Goal: Navigation & Orientation: Find specific page/section

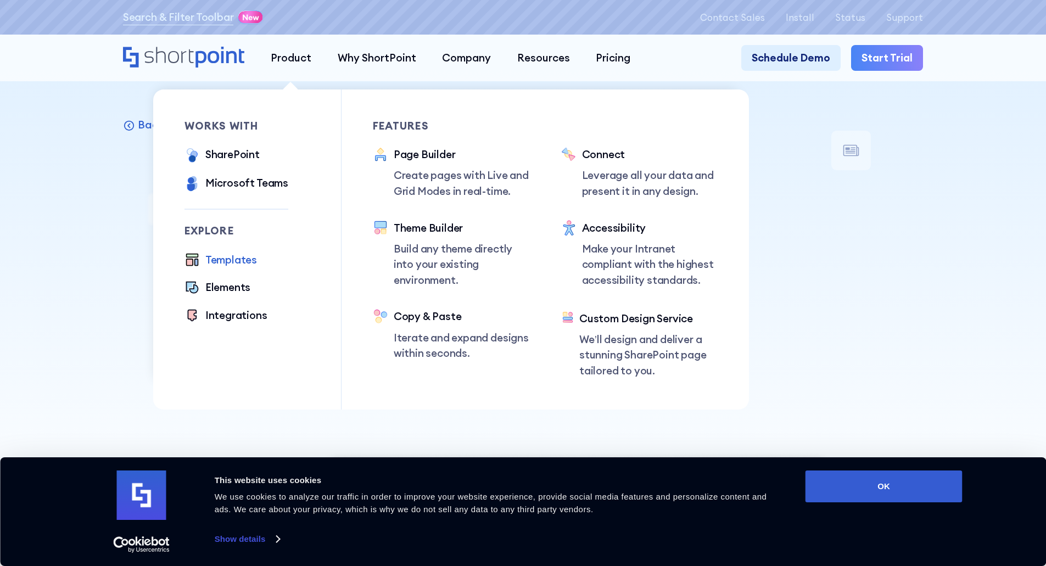
click at [241, 262] on div "Templates" at bounding box center [231, 260] width 52 height 16
